Goal: Information Seeking & Learning: Learn about a topic

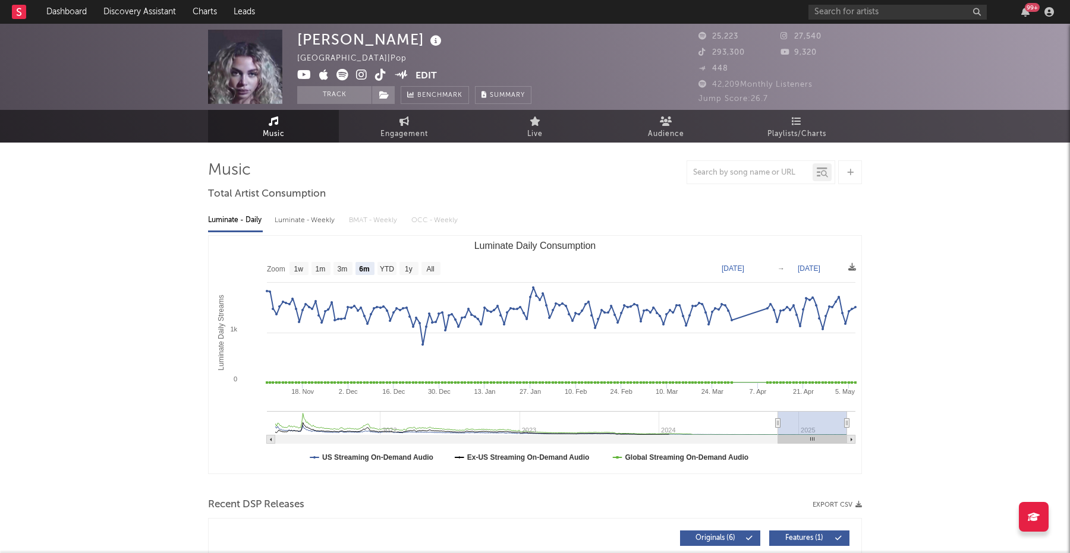
select select "6m"
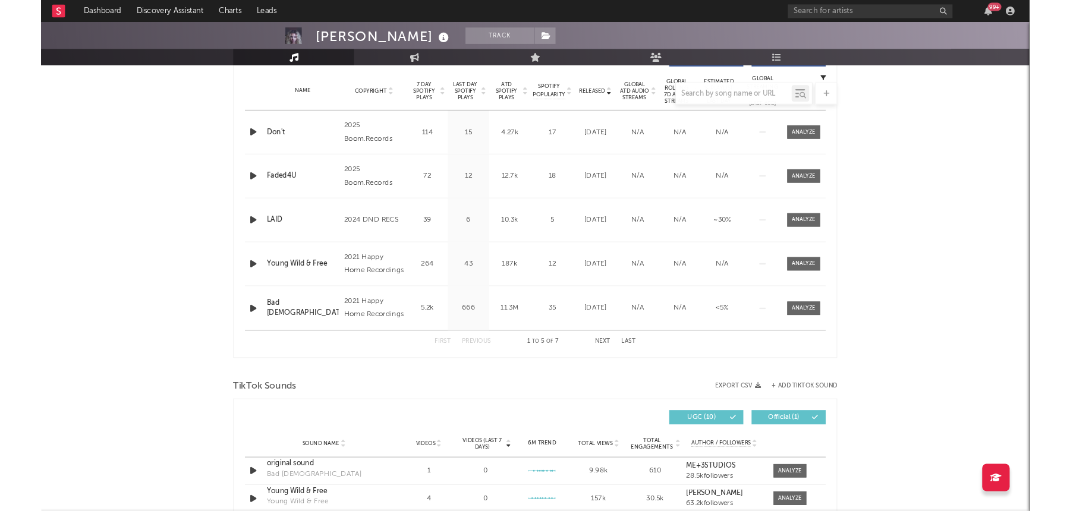
scroll to position [477, 0]
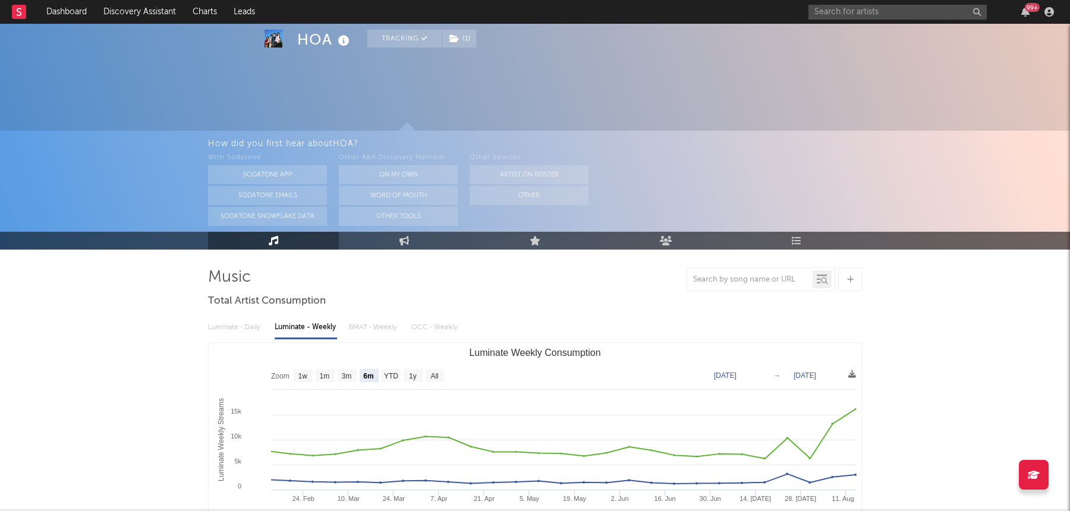
select select "6m"
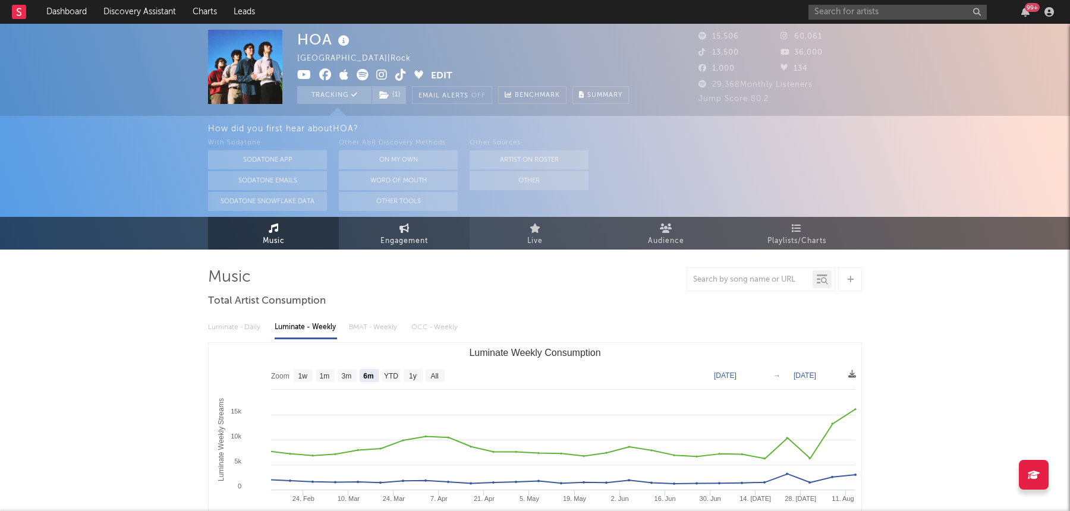
click at [404, 227] on icon at bounding box center [404, 229] width 10 height 10
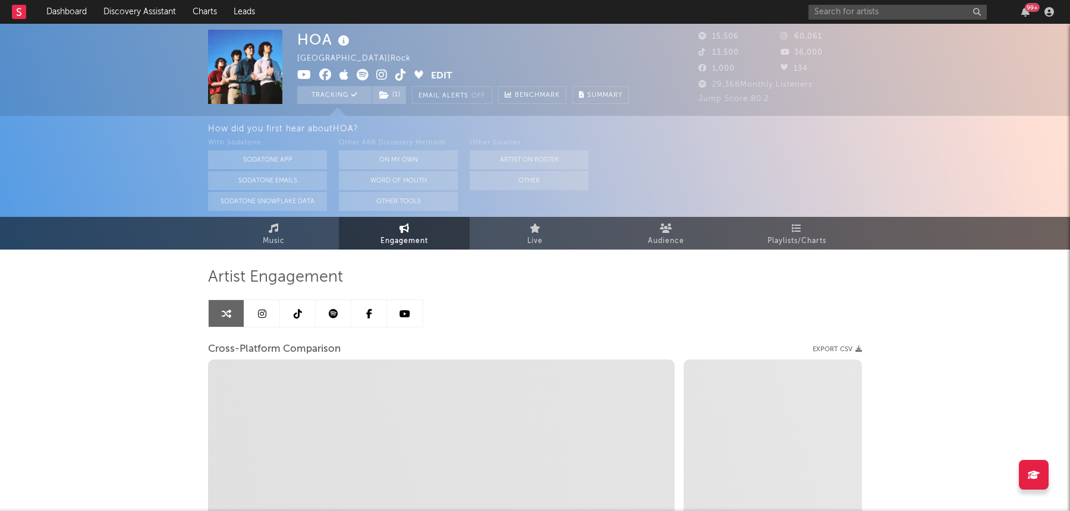
select select "1w"
select select "1m"
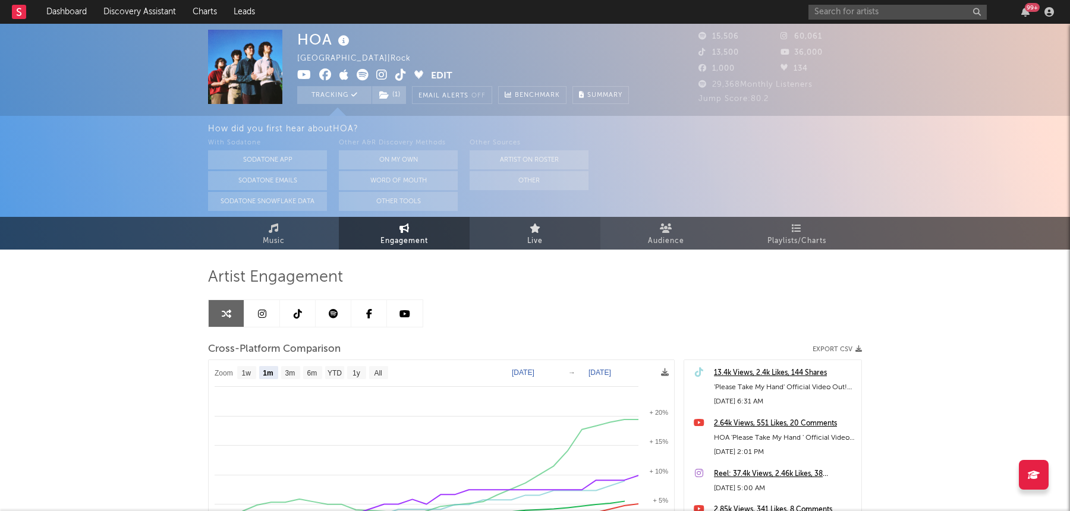
click at [544, 243] on link "Live" at bounding box center [535, 233] width 131 height 33
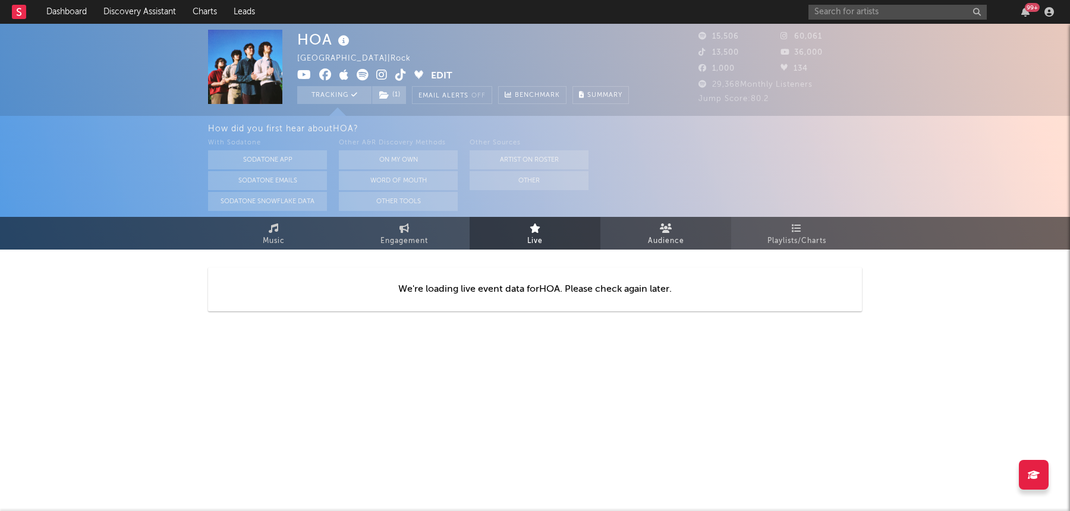
click at [631, 243] on link "Audience" at bounding box center [665, 233] width 131 height 33
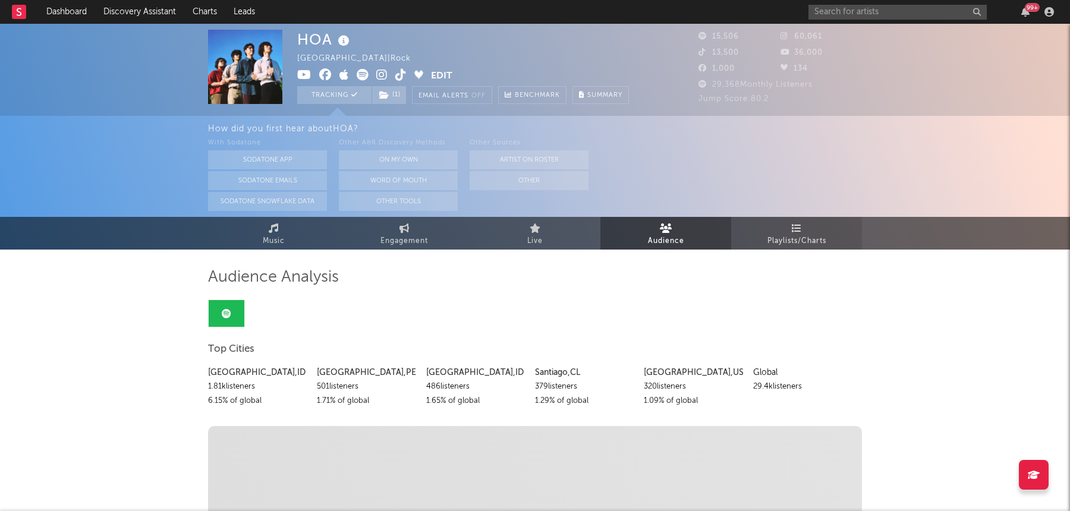
click at [807, 235] on span "Playlists/Charts" at bounding box center [796, 241] width 59 height 14
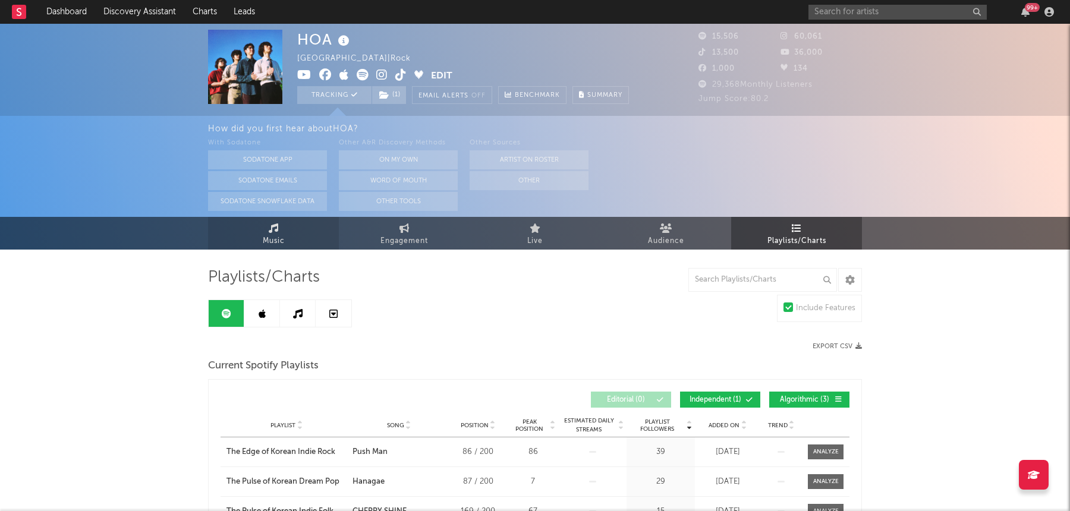
click at [289, 239] on link "Music" at bounding box center [273, 233] width 131 height 33
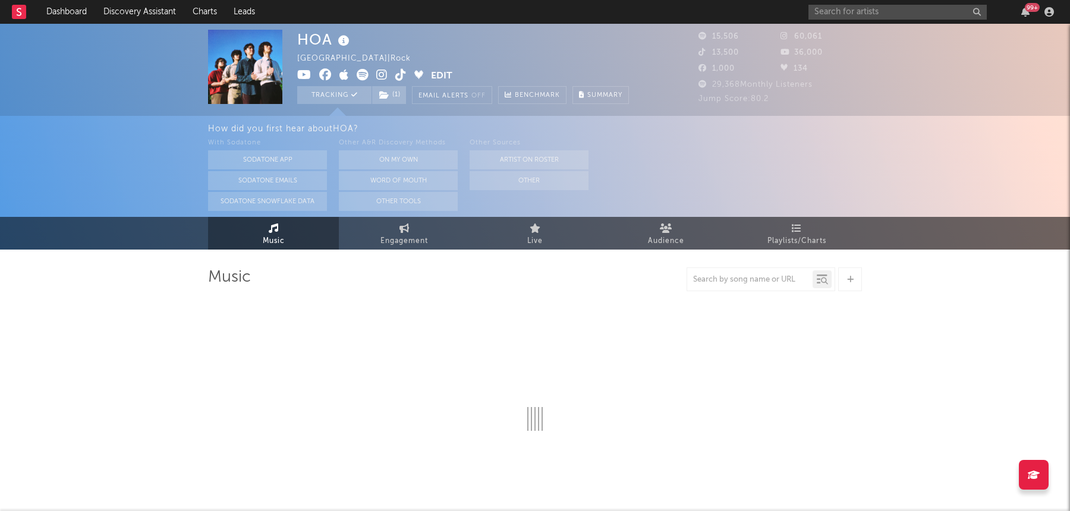
select select "6m"
